Goal: Task Accomplishment & Management: Complete application form

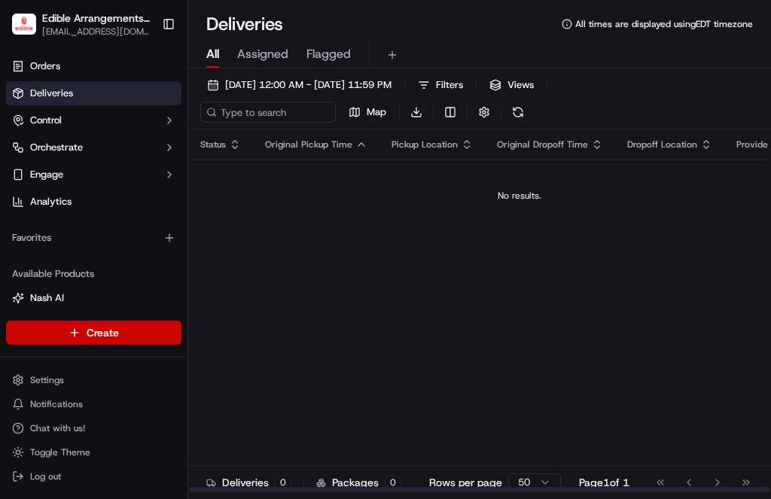
click at [156, 337] on html "Edible Arrangements - [GEOGRAPHIC_DATA] [EMAIL_ADDRESS][DOMAIN_NAME] Toggle Sid…" at bounding box center [385, 249] width 771 height 499
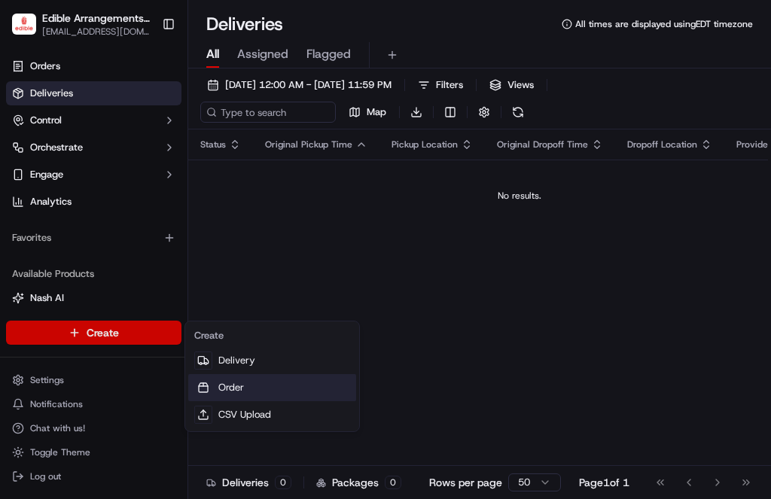
click at [236, 382] on link "Order" at bounding box center [272, 387] width 168 height 27
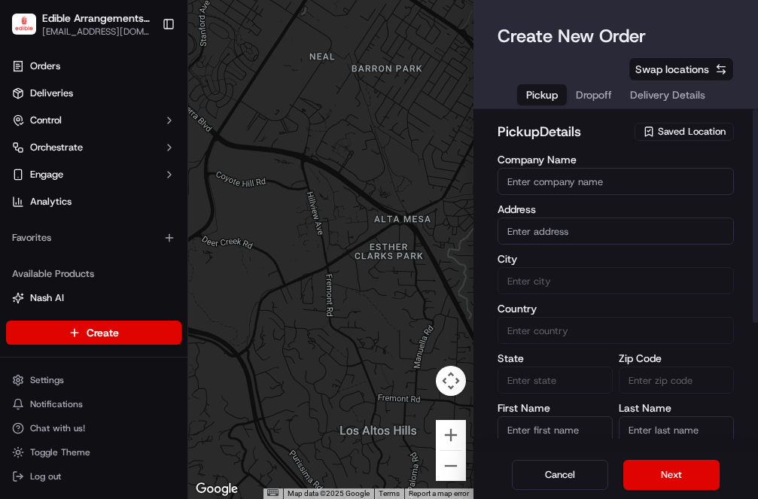
click at [662, 125] on span "Saved Location" at bounding box center [692, 132] width 68 height 14
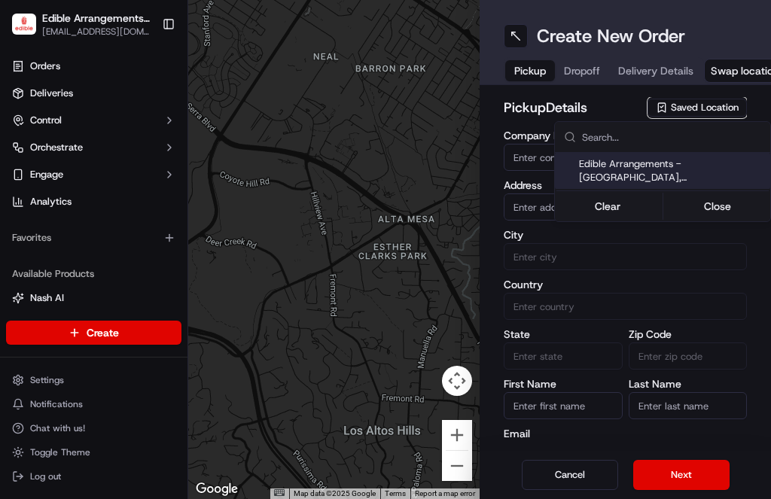
click at [656, 171] on span "Edible Arrangements - [GEOGRAPHIC_DATA], [GEOGRAPHIC_DATA] (FL1132)" at bounding box center [671, 170] width 185 height 27
type input "Edible Arrangements - [GEOGRAPHIC_DATA], [GEOGRAPHIC_DATA]"
type input "[STREET_ADDRESS][US_STATE]"
type input "[GEOGRAPHIC_DATA]"
type input "US"
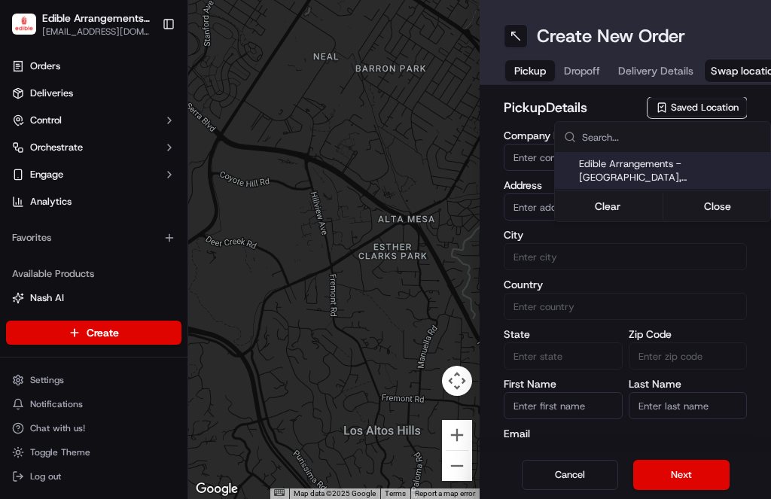
type input "FL"
type input "32934"
type input "[EMAIL_ADDRESS][DOMAIN_NAME]"
type input "[PHONE_NUMBER]"
type textarea "Please come inside the store to pick up the arrangement."
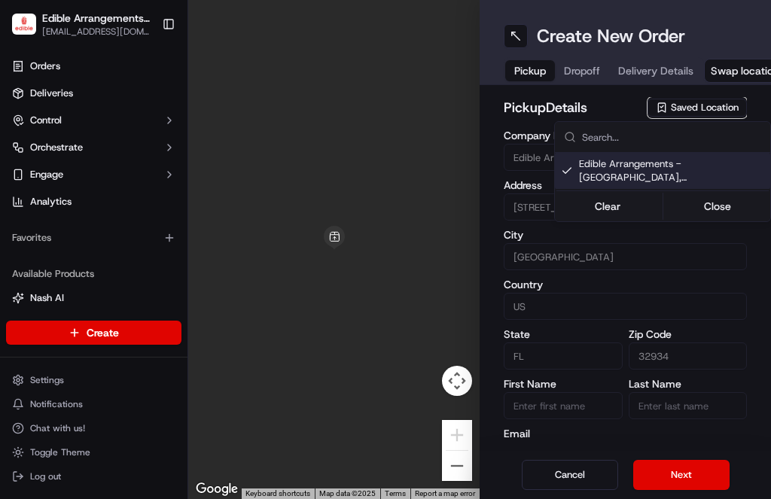
click at [700, 477] on html "Edible Arrangements - [GEOGRAPHIC_DATA] [EMAIL_ADDRESS][DOMAIN_NAME] Toggle Sid…" at bounding box center [385, 249] width 771 height 499
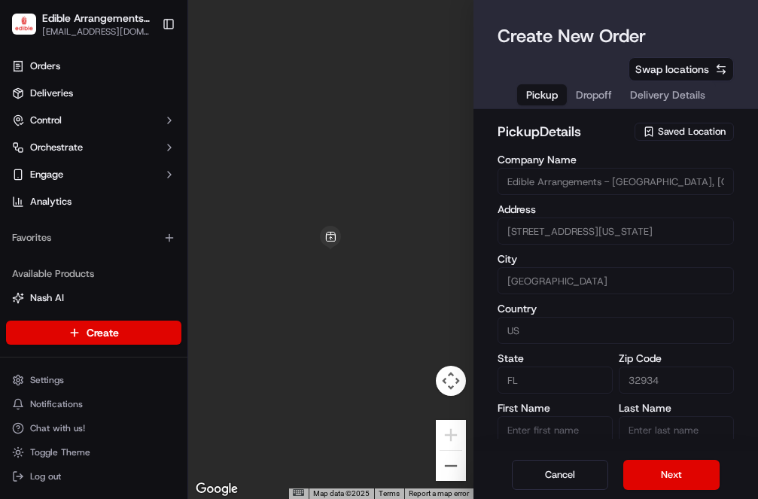
click at [700, 477] on button "Next" at bounding box center [671, 475] width 96 height 30
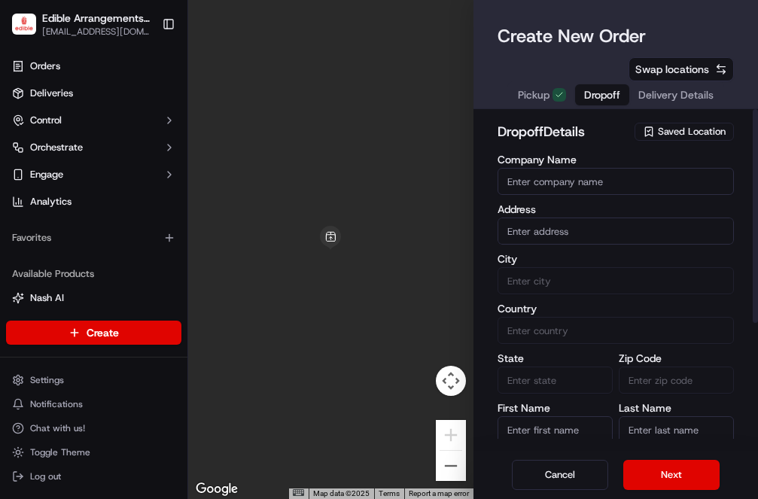
click at [587, 218] on input "text" at bounding box center [616, 231] width 237 height 27
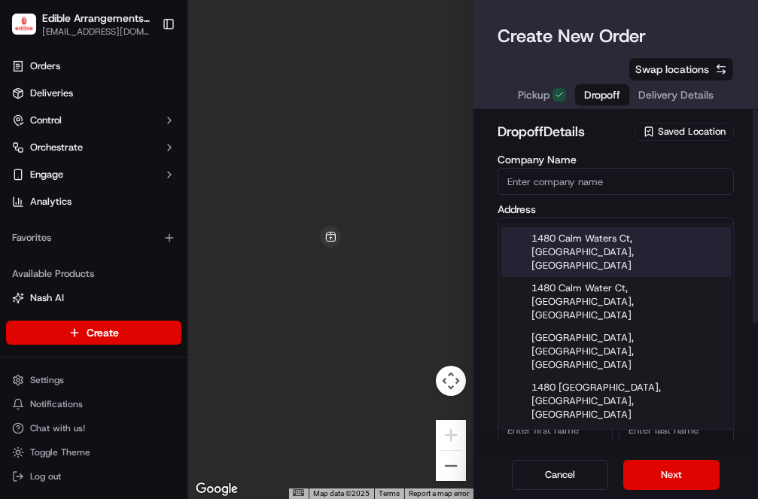
click at [596, 235] on div "1480 Calm Waters Ct, [GEOGRAPHIC_DATA], [GEOGRAPHIC_DATA]" at bounding box center [616, 252] width 230 height 50
type input "[STREET_ADDRESS]"
type input "St. Cloud"
type input "[GEOGRAPHIC_DATA]"
type input "FL"
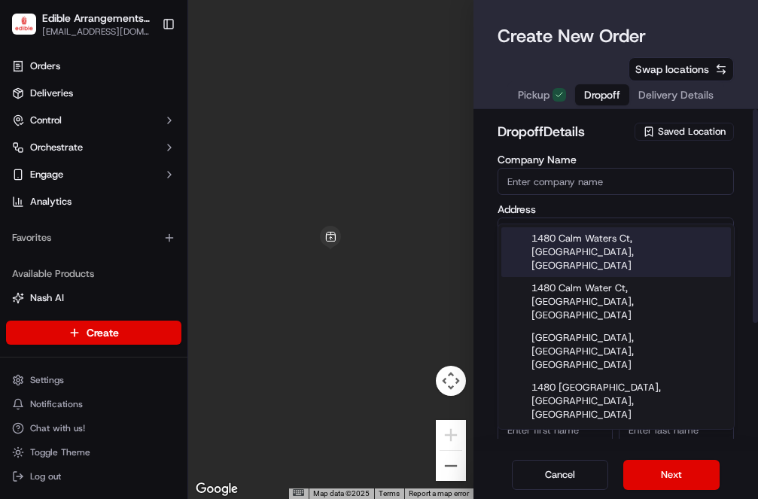
type input "34771"
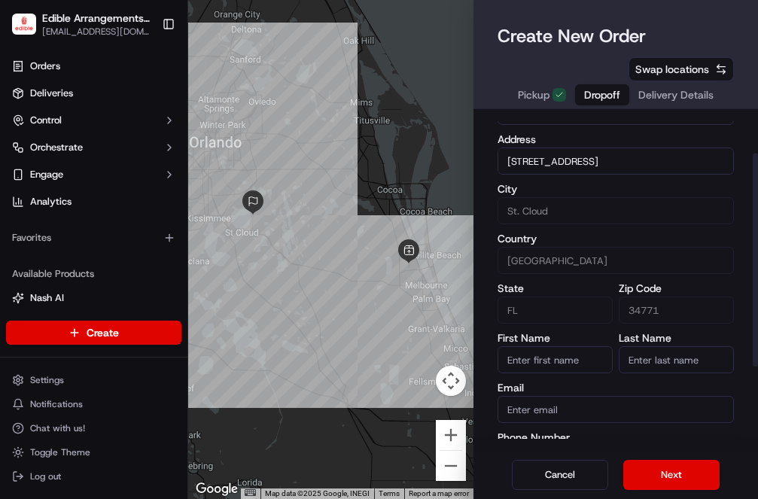
scroll to position [87, 0]
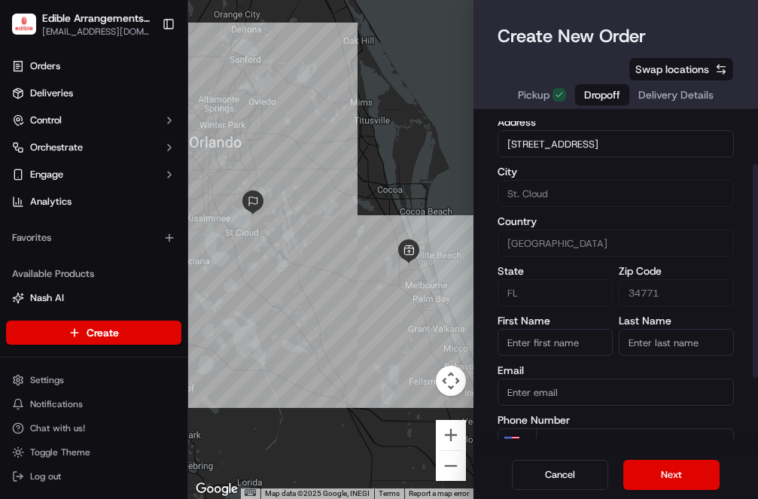
type input "[STREET_ADDRESS]"
click at [593, 329] on input "First Name" at bounding box center [555, 342] width 115 height 27
type input "The Family Of [PERSON_NAME]"
click at [644, 329] on input "Last Name" at bounding box center [676, 342] width 115 height 27
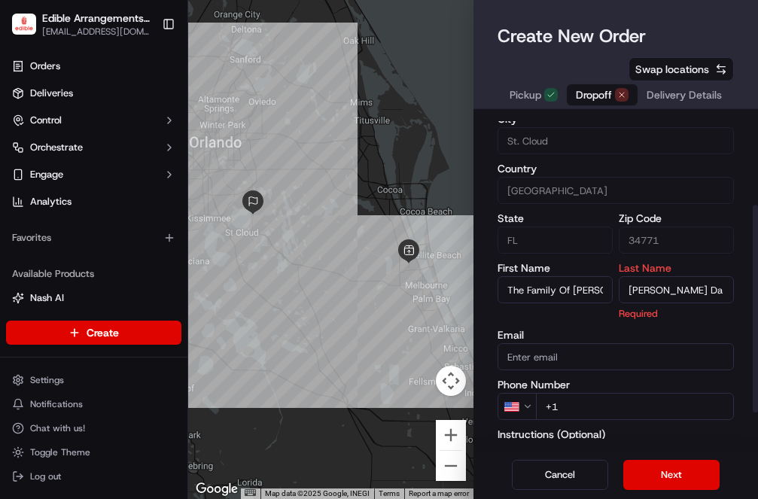
scroll to position [193, 0]
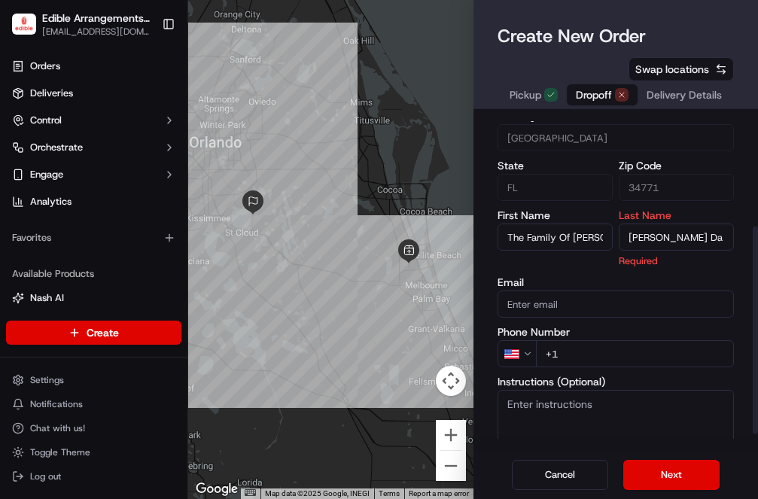
type input "[PERSON_NAME] Da"
click at [592, 340] on input "+1" at bounding box center [635, 353] width 199 height 27
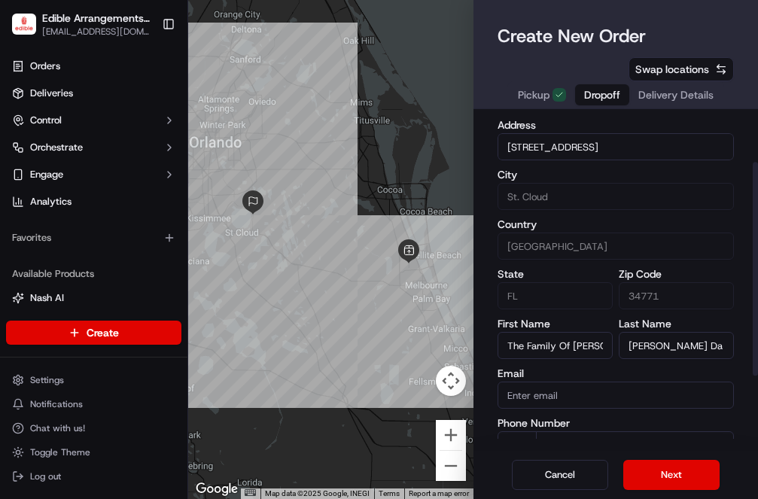
scroll to position [154, 0]
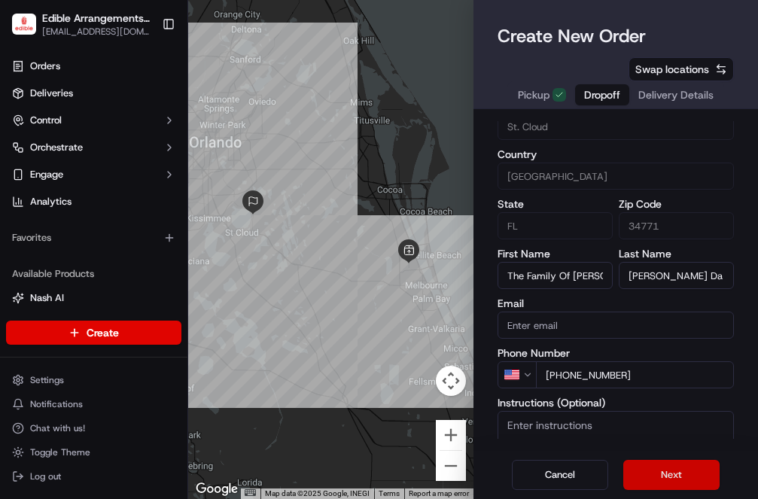
type input "[PHONE_NUMBER]"
click at [677, 474] on button "Next" at bounding box center [671, 475] width 96 height 30
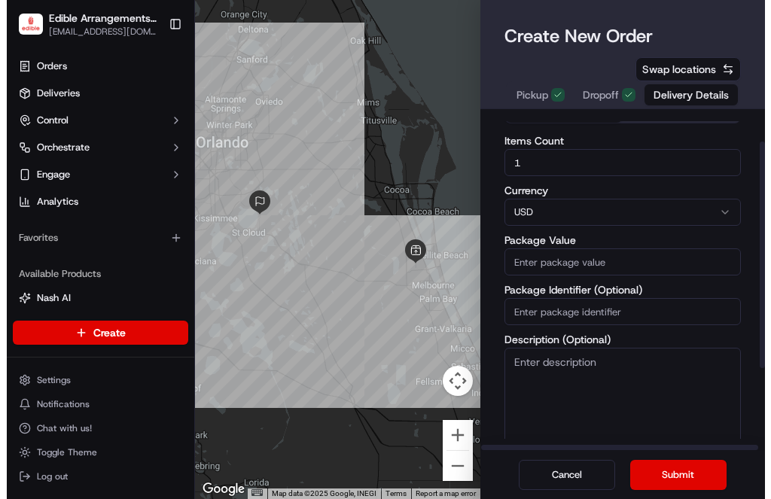
scroll to position [0, 0]
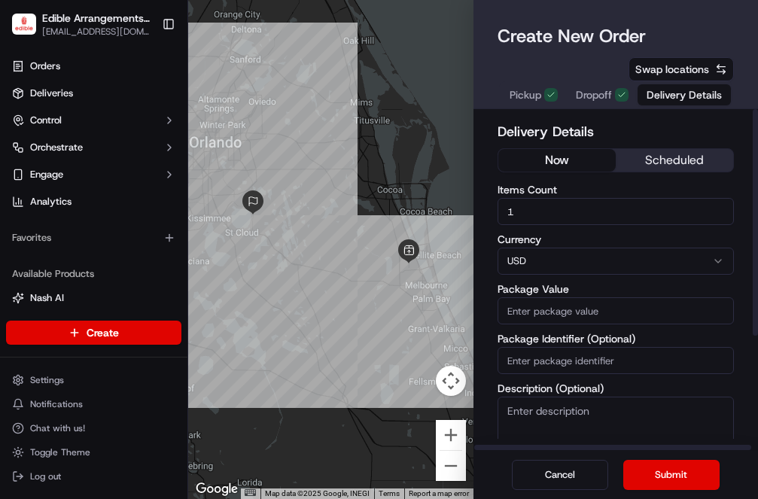
click at [546, 297] on input "Package Value" at bounding box center [616, 310] width 237 height 27
type input "117.29"
click at [661, 480] on button "Submit" at bounding box center [671, 475] width 96 height 30
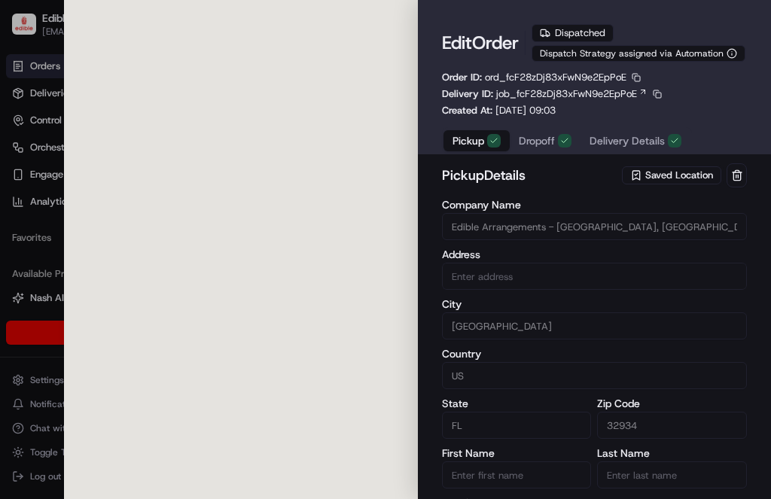
type input "[STREET_ADDRESS][US_STATE]"
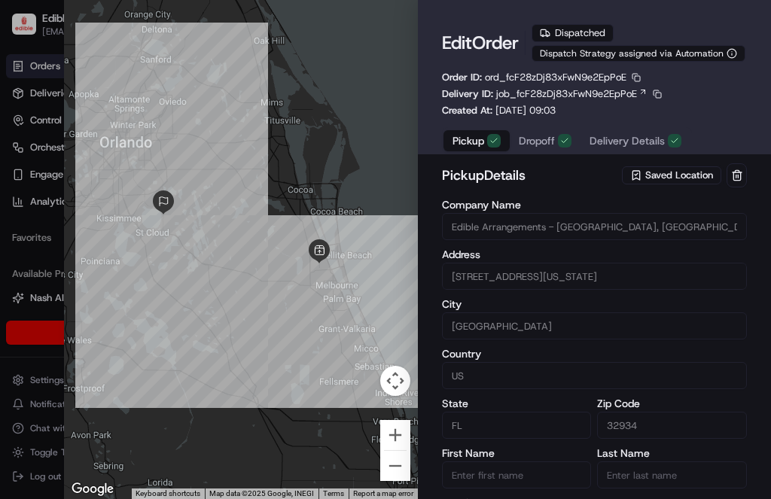
click at [23, 224] on div at bounding box center [385, 249] width 771 height 499
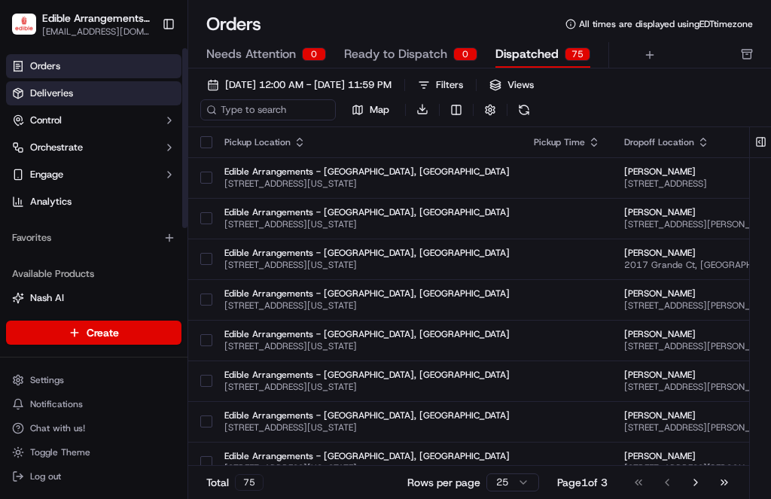
click at [93, 89] on link "Deliveries" at bounding box center [93, 93] width 175 height 24
